Goal: Task Accomplishment & Management: Manage account settings

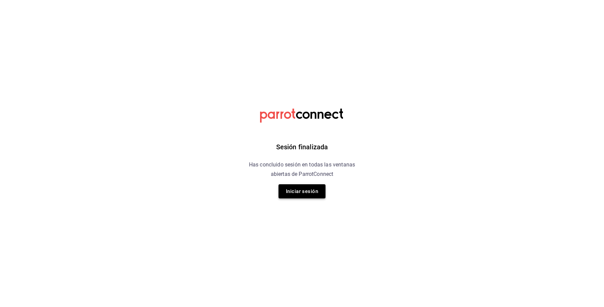
click at [283, 185] on button "Iniciar sesión" at bounding box center [302, 191] width 47 height 14
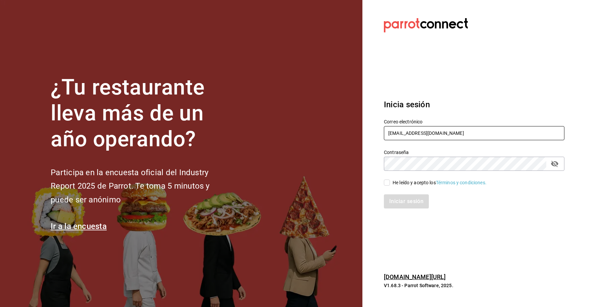
drag, startPoint x: 464, startPoint y: 133, endPoint x: 334, endPoint y: 133, distance: 129.3
click at [334, 133] on div "¿Tu restaurante lleva más de un año operando? Participa en la encuesta oficial …" at bounding box center [302, 153] width 604 height 307
paste input "alchemycoffeelab@mty"
type input "[EMAIL_ADDRESS][DOMAIN_NAME]"
drag, startPoint x: 409, startPoint y: 180, endPoint x: 406, endPoint y: 183, distance: 4.1
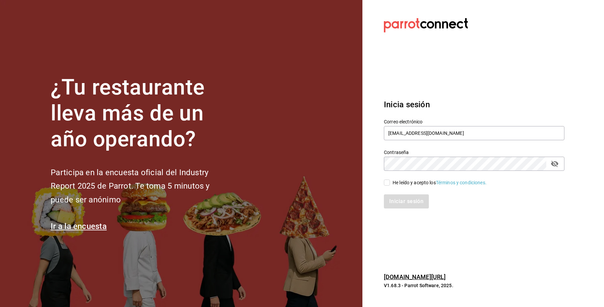
click at [407, 180] on div "He leído y acepto los Términos y condiciones." at bounding box center [440, 182] width 94 height 7
click at [390, 180] on input "He leído y acepto los Términos y condiciones." at bounding box center [387, 182] width 6 height 6
checkbox input "true"
click at [402, 197] on button "Iniciar sesión" at bounding box center [407, 201] width 46 height 14
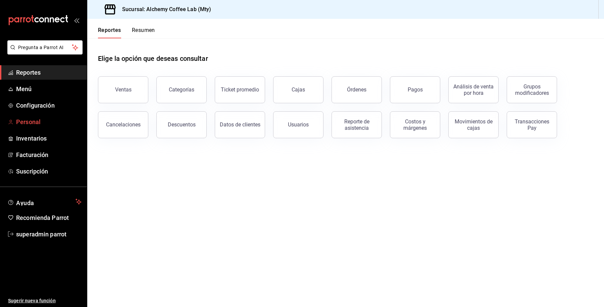
click at [27, 123] on span "Personal" at bounding box center [48, 121] width 65 height 9
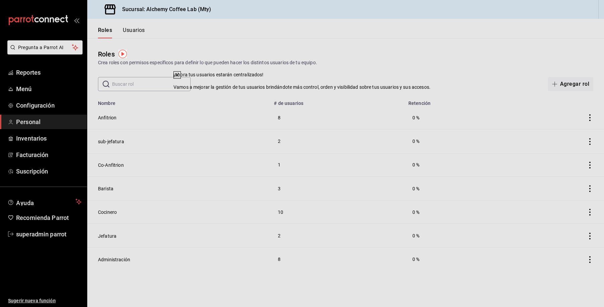
click at [377, 97] on th "# de usuarios" at bounding box center [337, 100] width 135 height 9
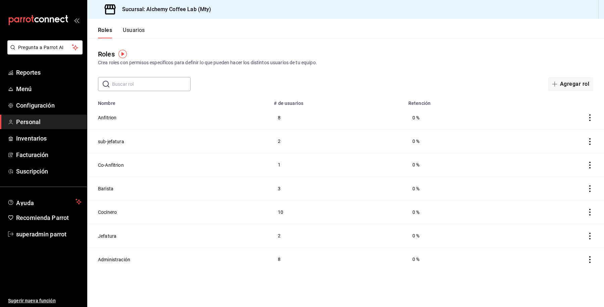
click at [129, 31] on button "Usuarios" at bounding box center [134, 32] width 22 height 11
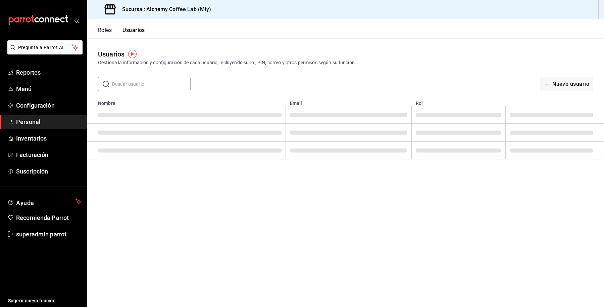
click at [153, 85] on input "text" at bounding box center [151, 83] width 79 height 13
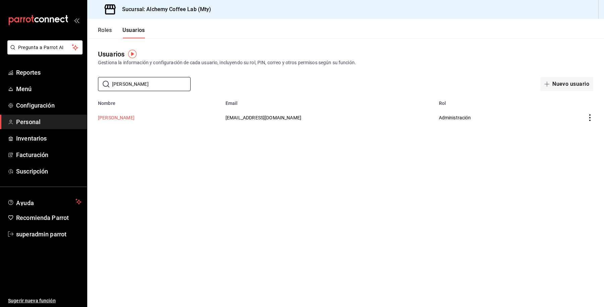
type input "[PERSON_NAME]"
click at [135, 118] on button "[PERSON_NAME]" at bounding box center [116, 117] width 37 height 7
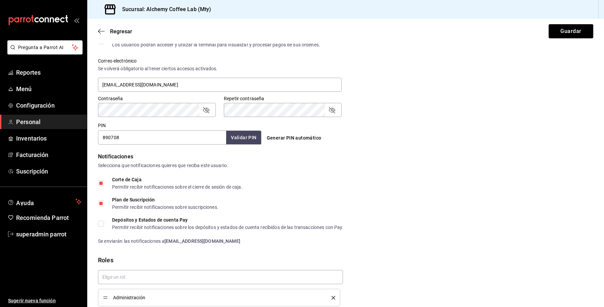
scroll to position [267, 0]
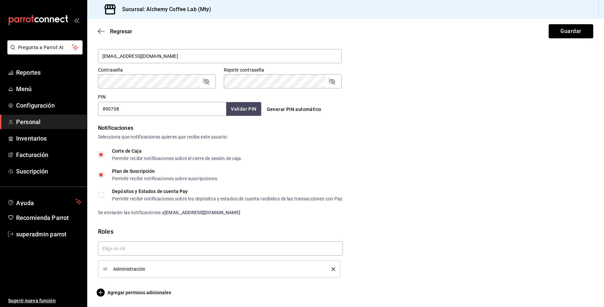
click at [123, 296] on main "Regresar Guardar Datos personales Nombre [PERSON_NAME] [PERSON_NAME] Número cel…" at bounding box center [345, 29] width 517 height 555
click at [127, 290] on span "Agregar permisos adicionales" at bounding box center [134, 292] width 73 height 8
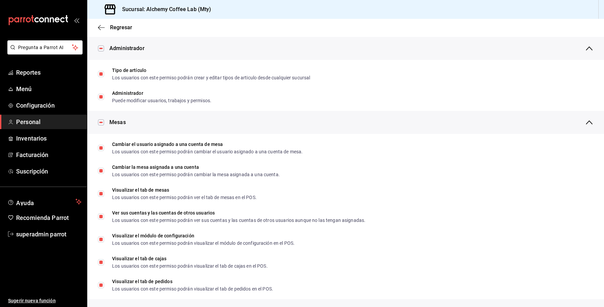
scroll to position [0, 0]
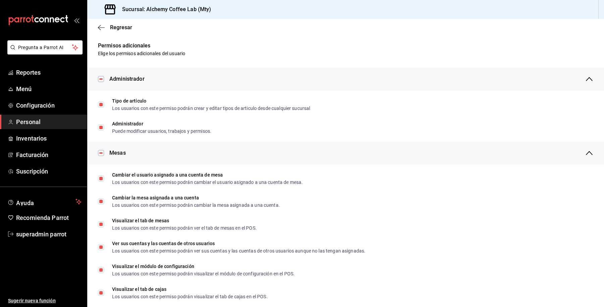
click at [118, 32] on div "Regresar" at bounding box center [345, 27] width 517 height 17
click at [120, 28] on span "Regresar" at bounding box center [121, 27] width 22 height 6
